Goal: Check status: Check status

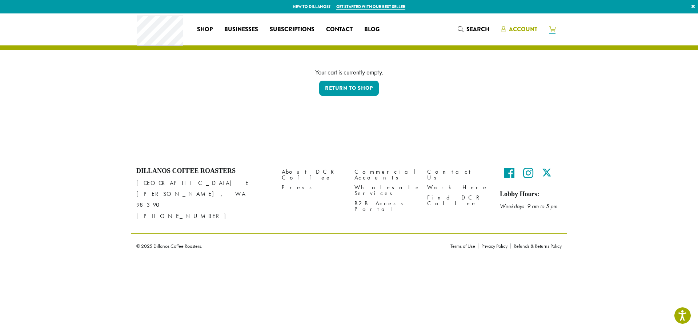
click at [526, 27] on span "Account" at bounding box center [523, 29] width 28 height 8
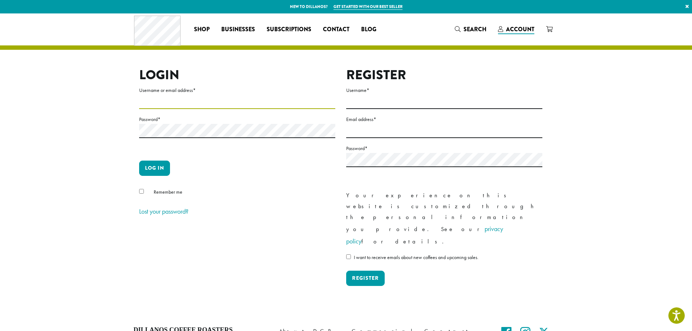
click at [169, 99] on input "Username or email address *" at bounding box center [237, 102] width 196 height 14
type input "**********"
click at [165, 168] on button "Log in" at bounding box center [154, 168] width 31 height 15
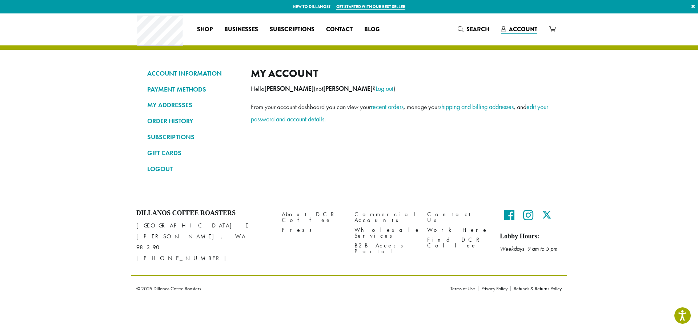
click at [175, 91] on link "PAYMENT METHODS" at bounding box center [193, 89] width 93 height 12
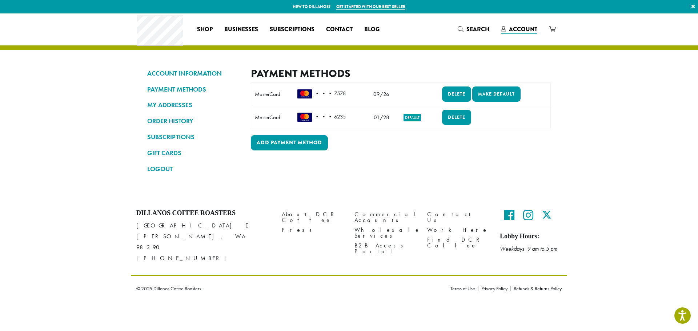
click at [175, 90] on link "PAYMENT METHODS" at bounding box center [193, 89] width 93 height 12
click at [173, 119] on link "ORDER HISTORY" at bounding box center [193, 121] width 93 height 12
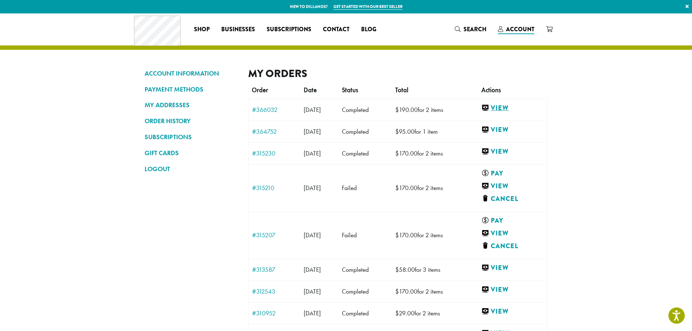
click at [513, 107] on link "View" at bounding box center [513, 108] width 62 height 9
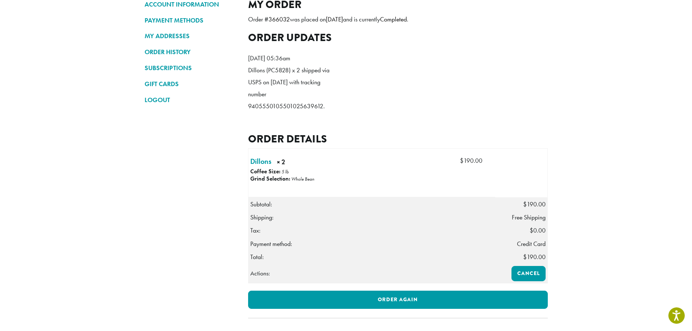
scroll to position [33, 0]
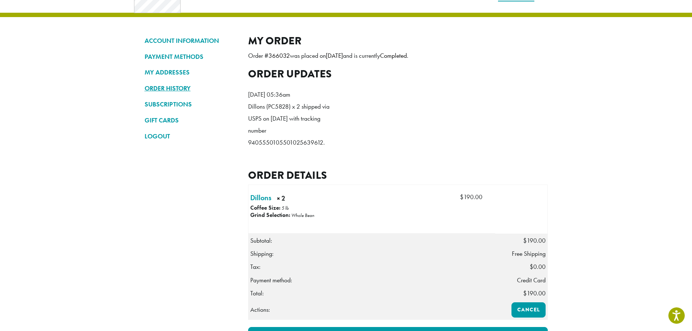
click at [176, 89] on link "ORDER HISTORY" at bounding box center [191, 88] width 93 height 12
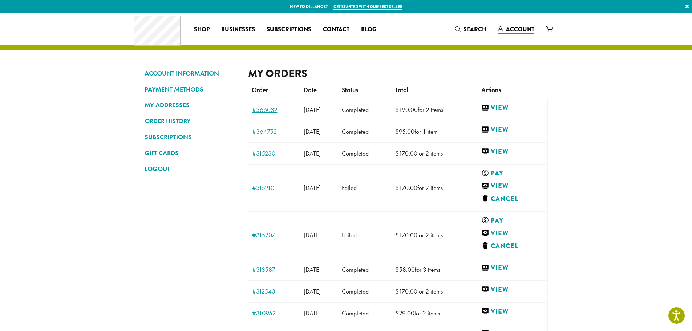
click at [267, 110] on link "#366032" at bounding box center [274, 110] width 45 height 7
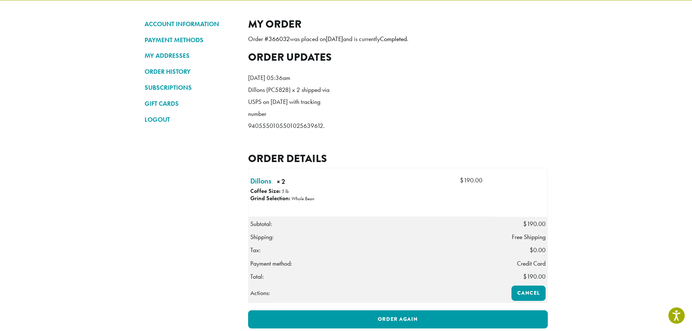
scroll to position [36, 0]
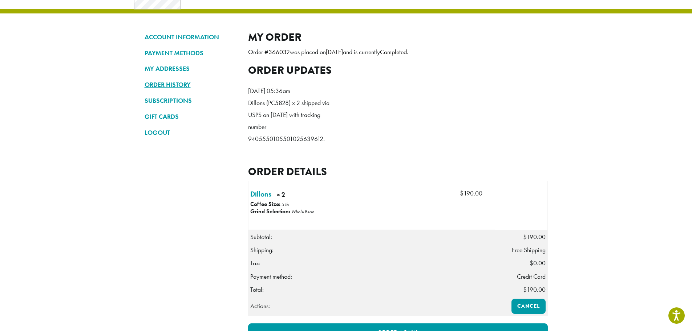
click at [169, 85] on link "ORDER HISTORY" at bounding box center [191, 85] width 93 height 12
click at [162, 82] on link "ORDER HISTORY" at bounding box center [191, 85] width 93 height 12
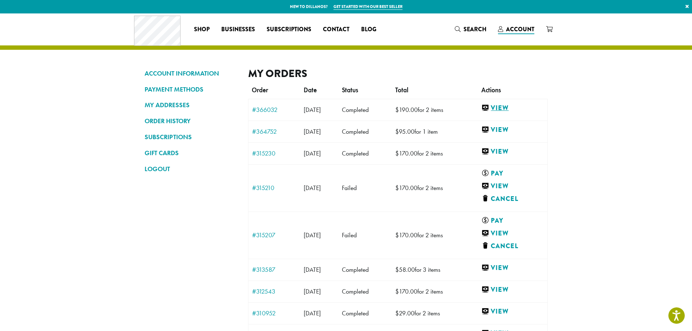
click at [509, 105] on link "View" at bounding box center [513, 108] width 62 height 9
